Goal: Task Accomplishment & Management: Manage account settings

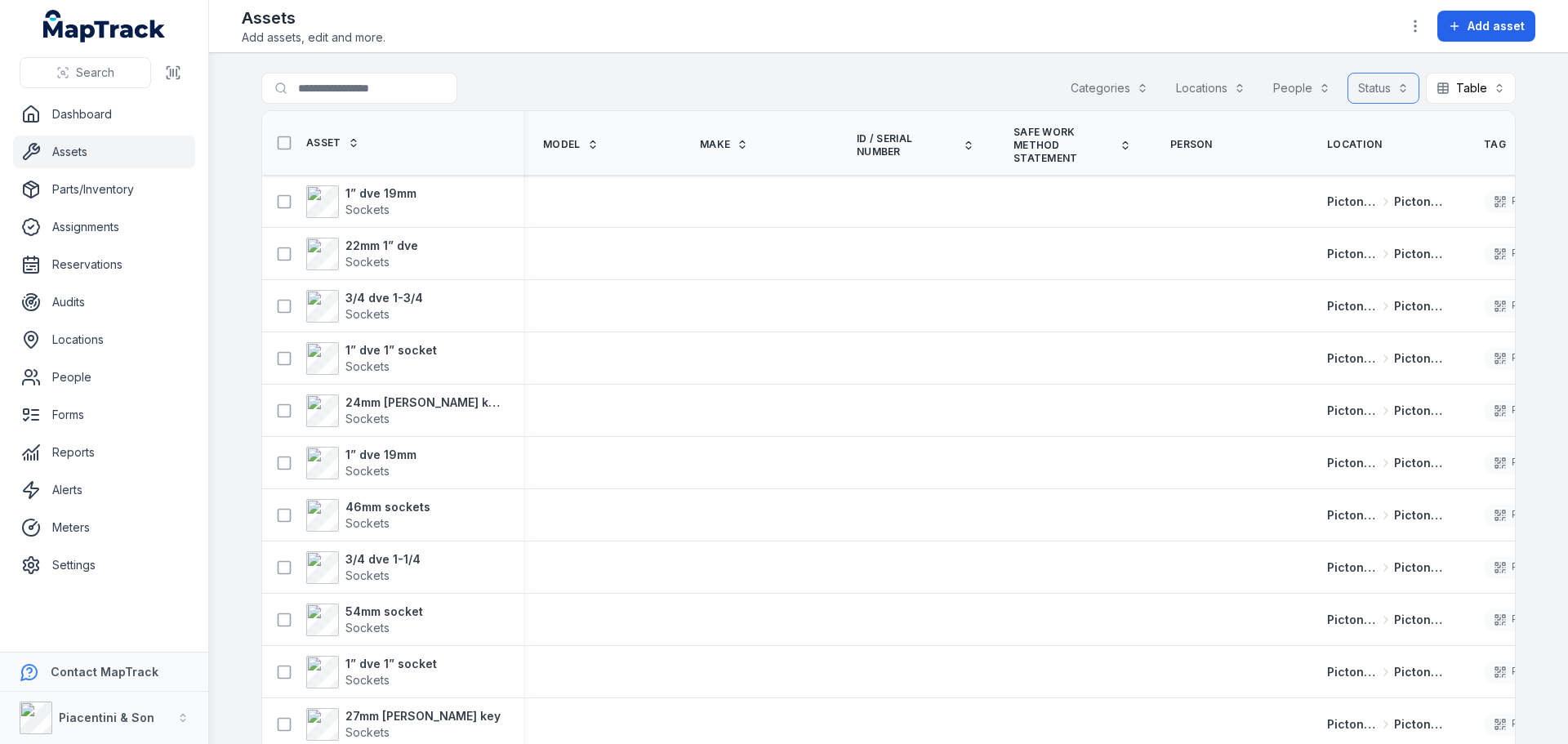
click at [1381, 96] on button "Status" at bounding box center [1383, 88] width 72 height 31
click at [1384, 89] on button "Status" at bounding box center [1383, 88] width 72 height 31
click at [1460, 82] on button "Table *****" at bounding box center [1470, 88] width 89 height 31
click at [1449, 73] on button "Table *****" at bounding box center [1470, 88] width 89 height 31
click at [1407, 21] on button "button" at bounding box center [1415, 26] width 31 height 31
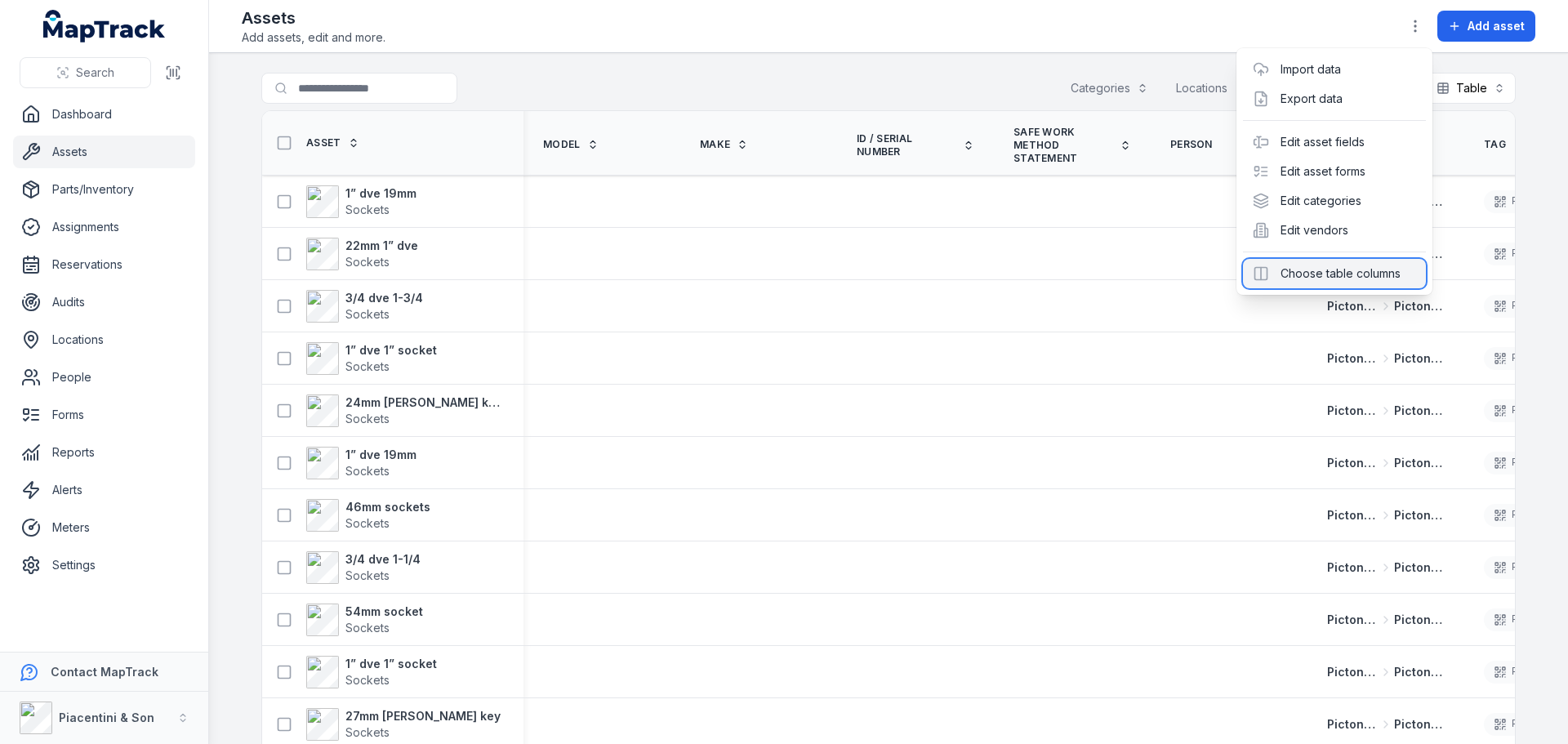
click at [1307, 272] on div "Choose table columns" at bounding box center [1334, 273] width 183 height 30
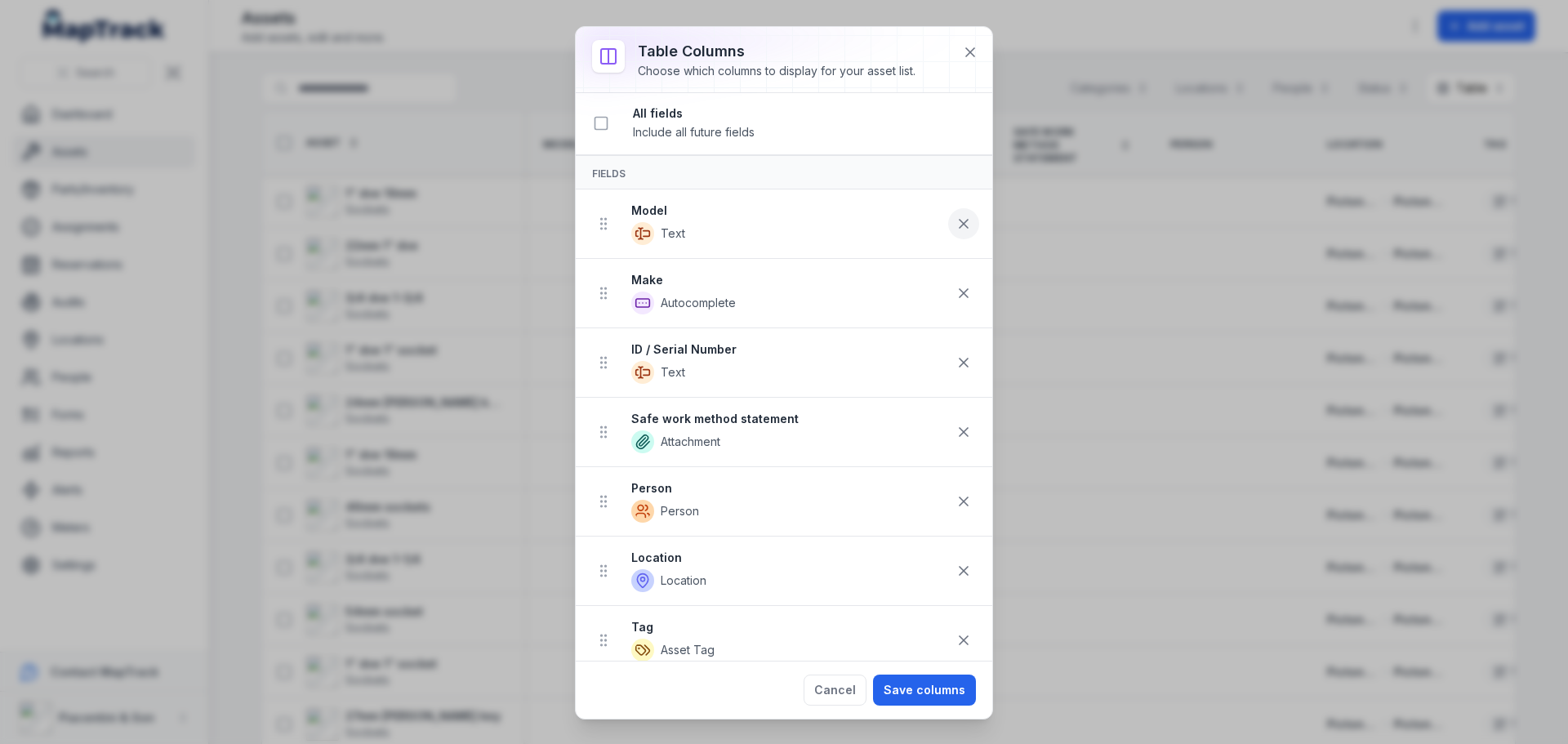
click at [959, 227] on icon at bounding box center [963, 223] width 8 height 8
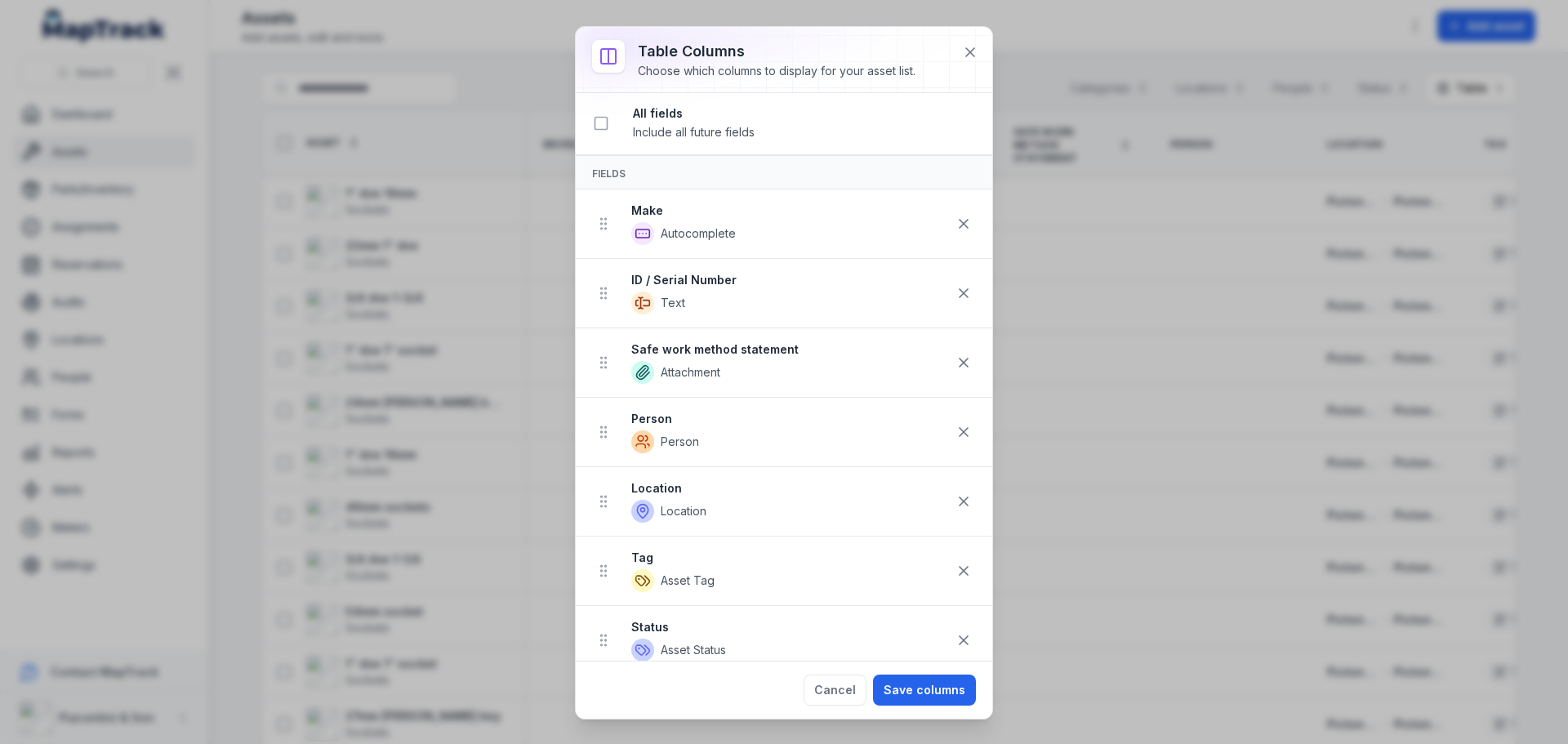
click at [959, 227] on icon at bounding box center [963, 223] width 8 height 8
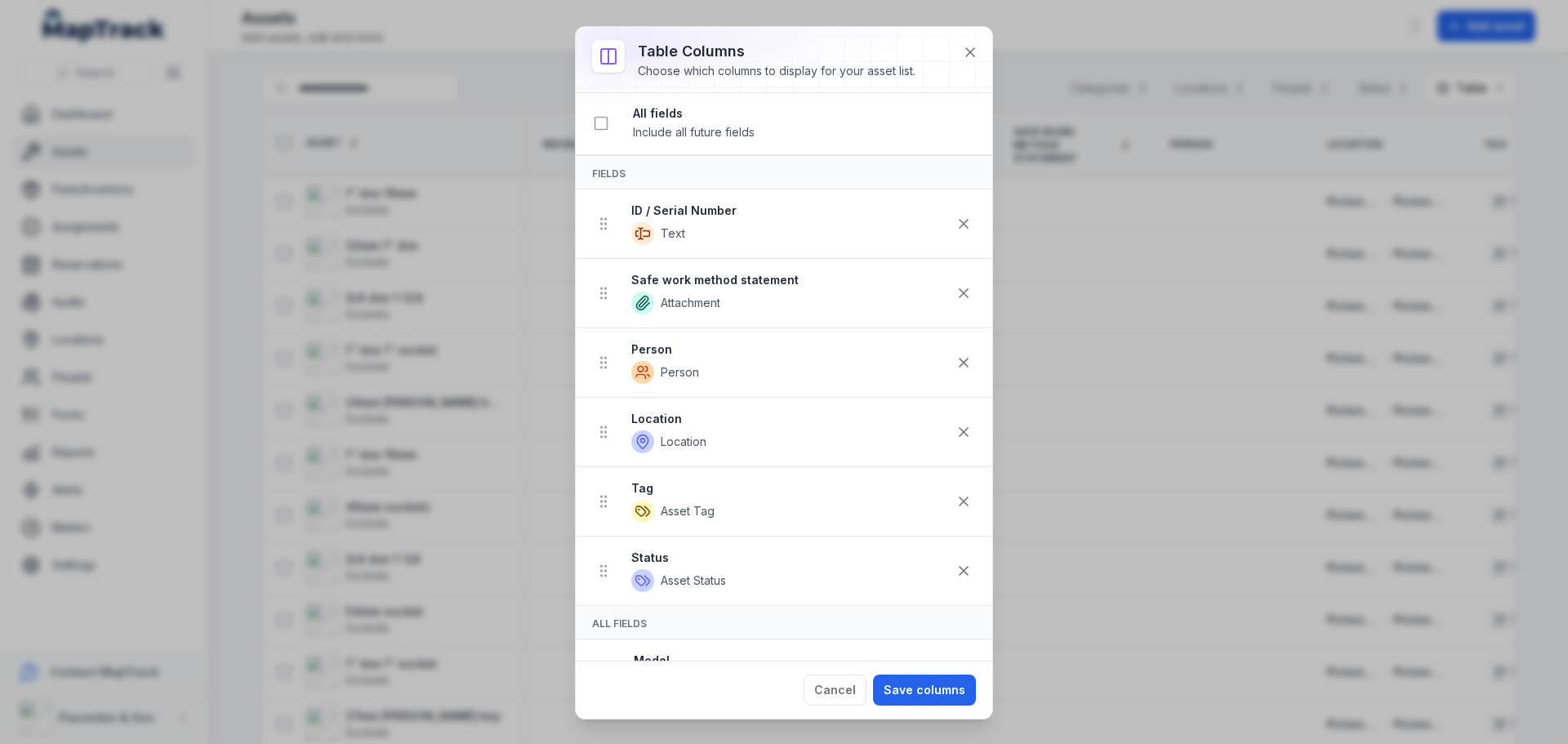
click at [959, 227] on icon at bounding box center [963, 223] width 8 height 8
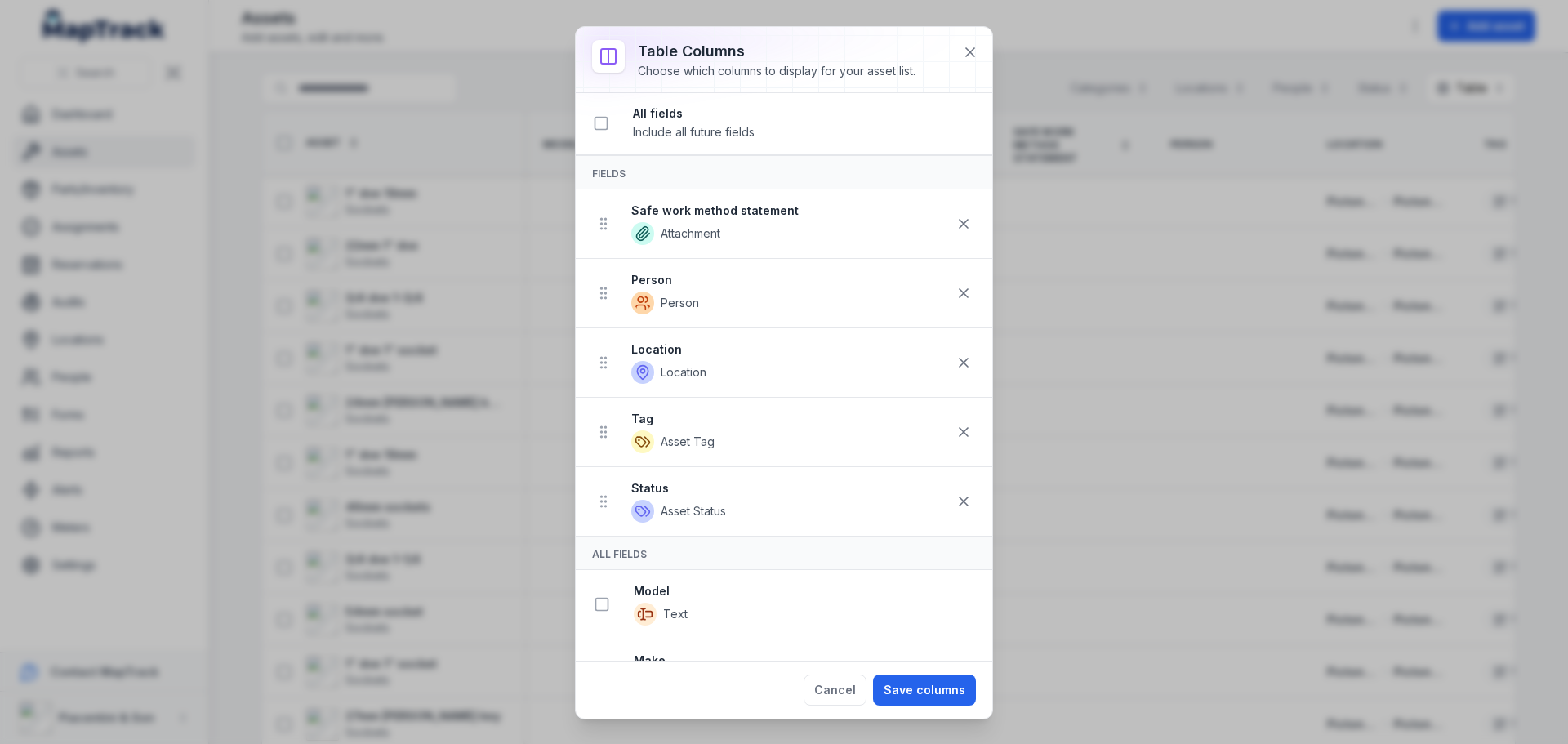
click at [959, 227] on icon at bounding box center [963, 223] width 8 height 8
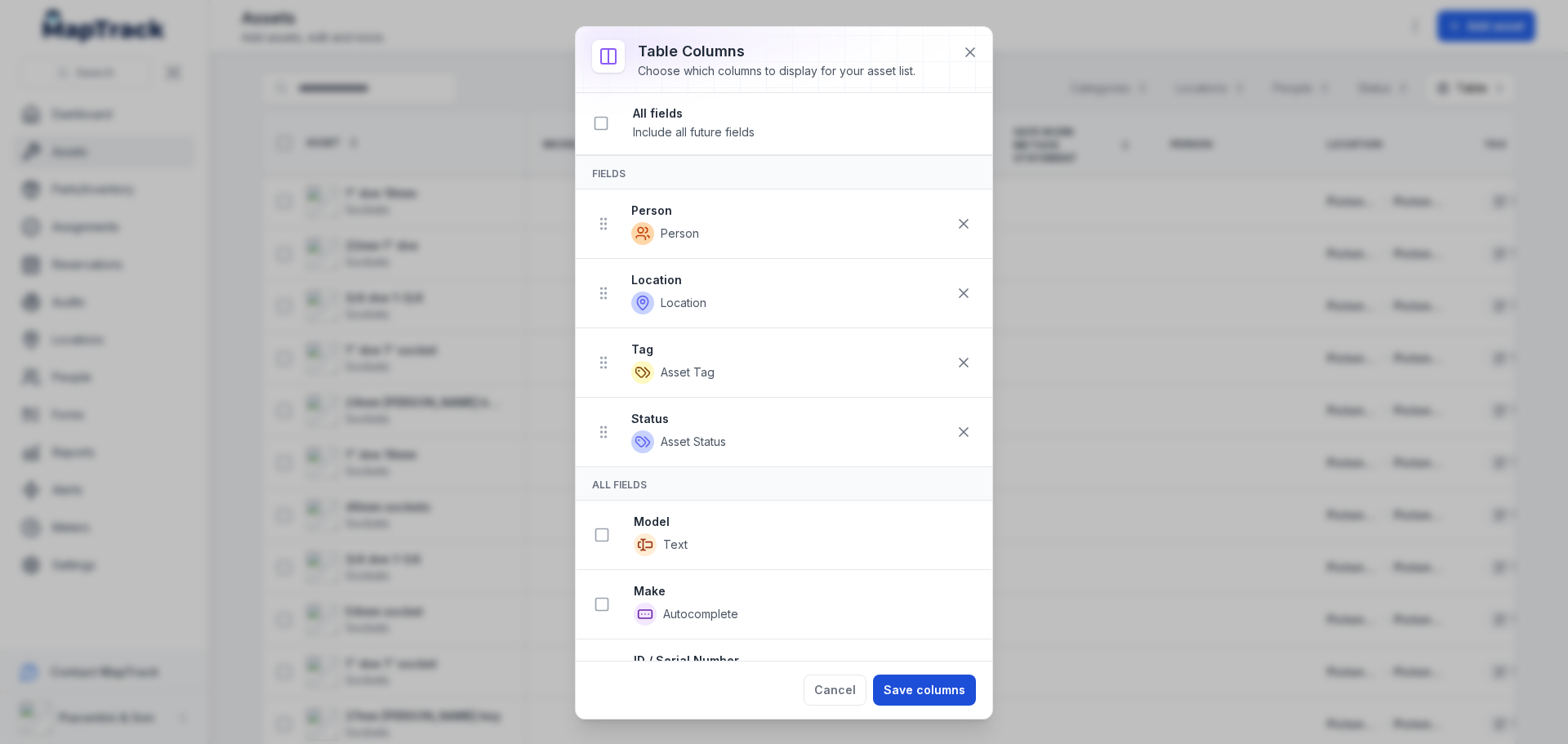
click at [927, 687] on button "Save columns" at bounding box center [924, 690] width 103 height 31
